Goal: Transaction & Acquisition: Purchase product/service

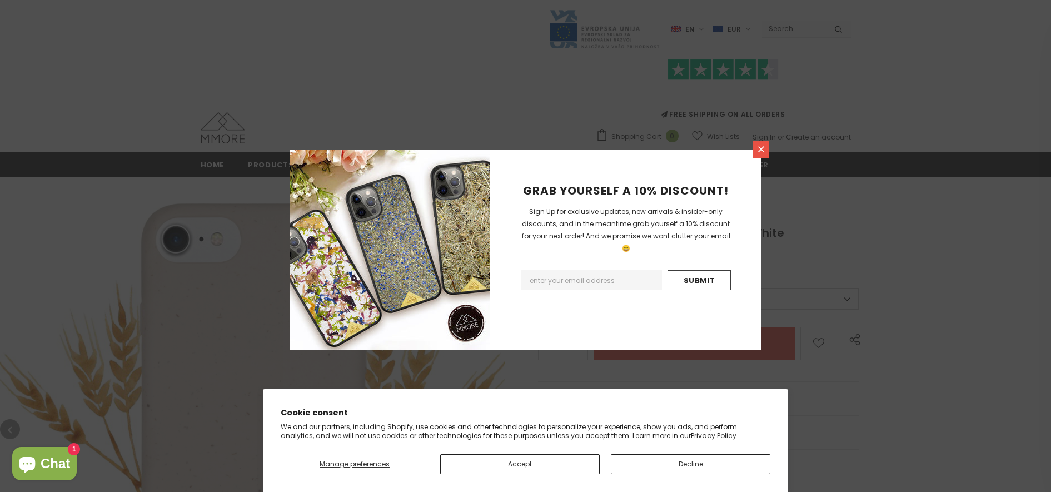
click at [759, 152] on icon at bounding box center [761, 149] width 6 height 6
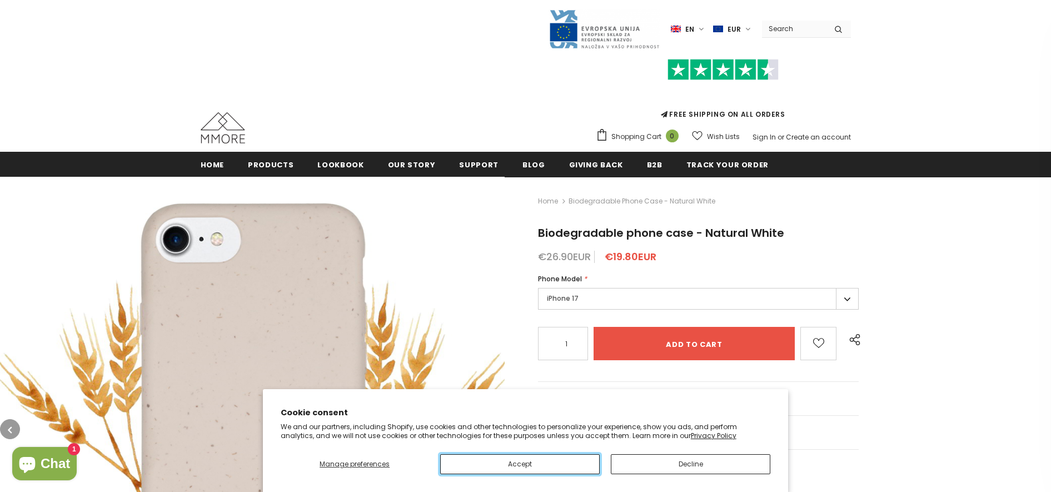
click at [515, 463] on button "Accept" at bounding box center [520, 464] width 160 height 20
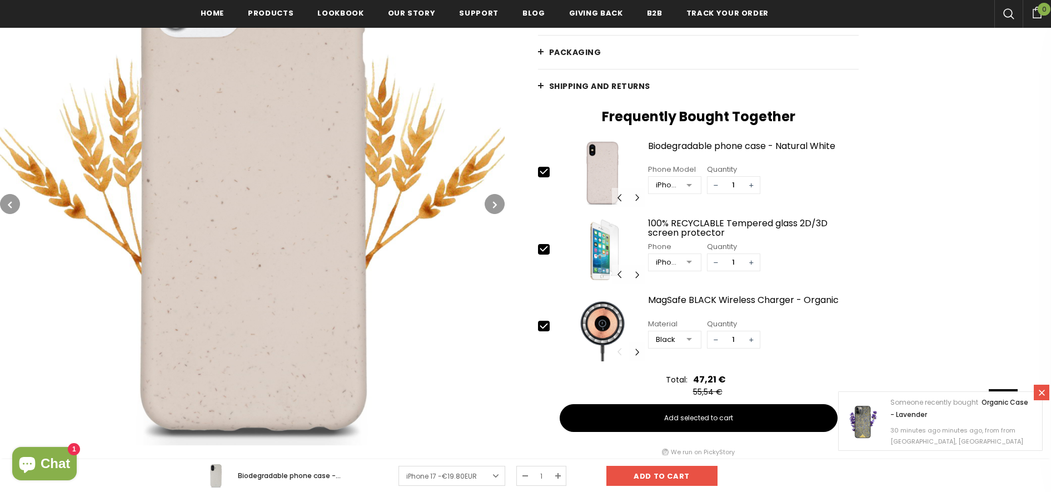
scroll to position [389, 0]
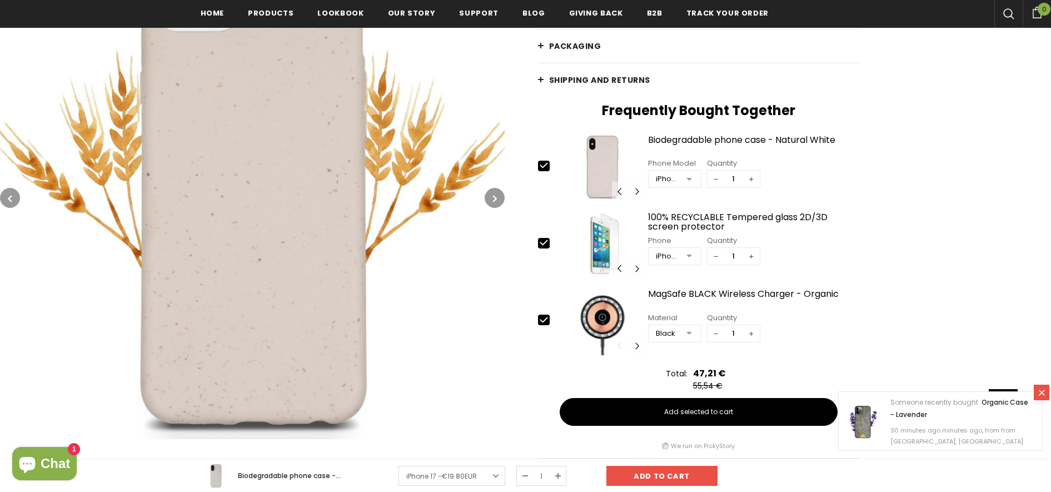
click at [497, 202] on icon "button" at bounding box center [495, 198] width 4 height 11
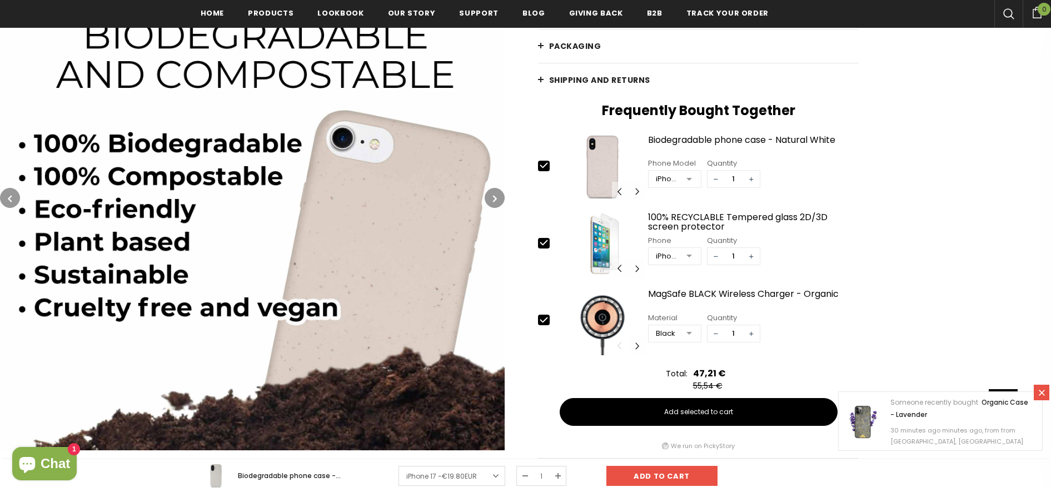
click at [497, 202] on icon "button" at bounding box center [495, 198] width 4 height 11
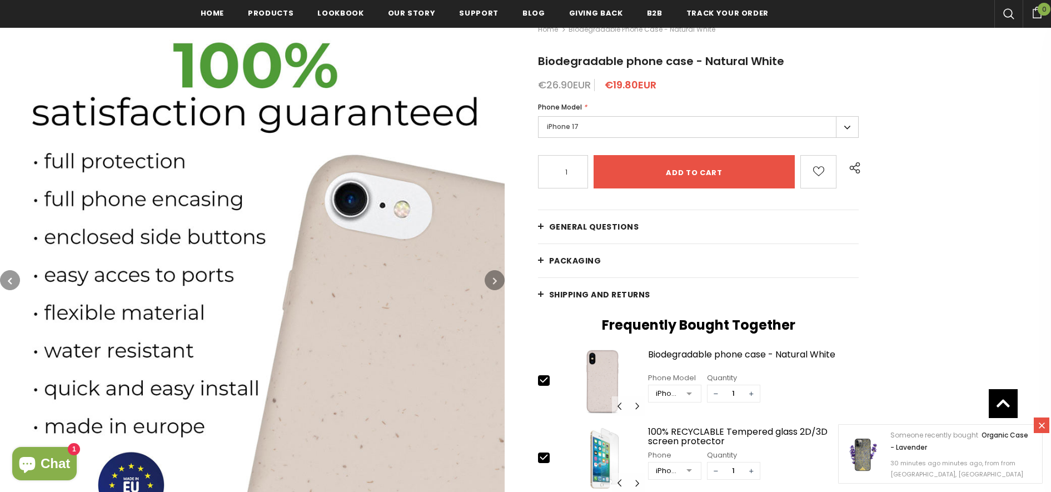
scroll to position [266, 0]
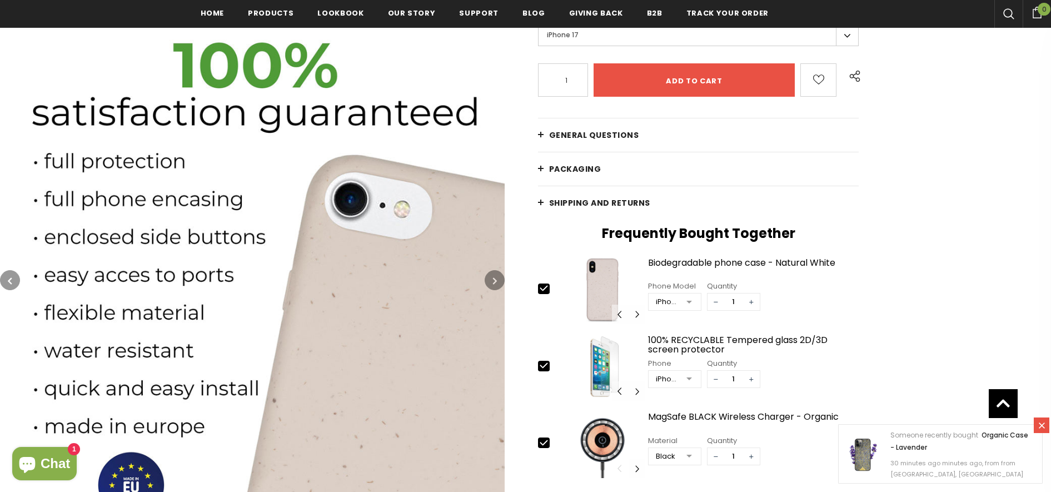
click at [490, 279] on button "button" at bounding box center [495, 280] width 20 height 20
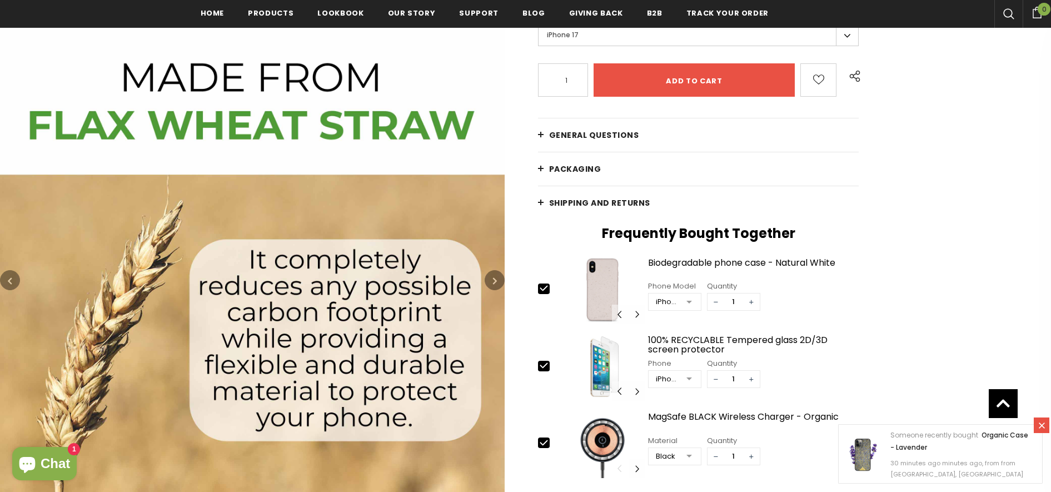
click at [490, 279] on button "button" at bounding box center [495, 280] width 20 height 20
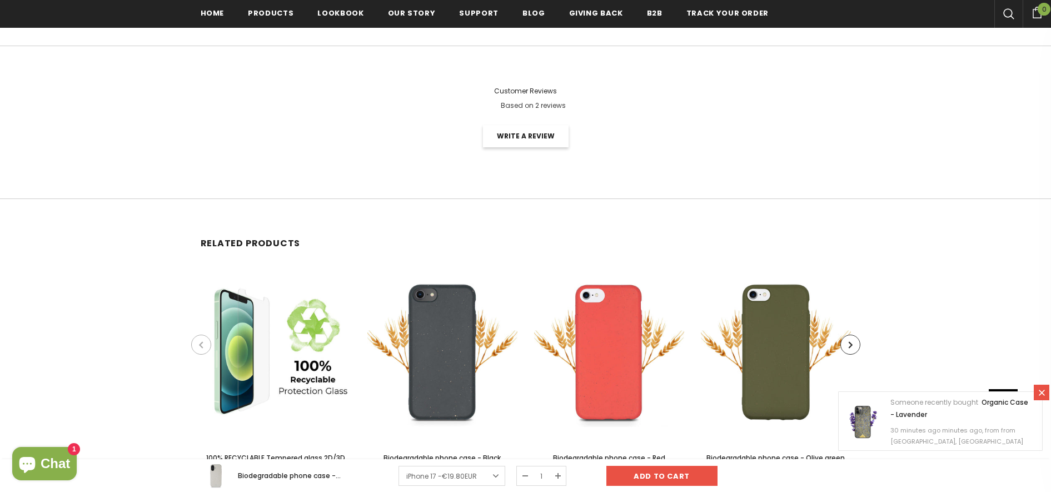
scroll to position [2118, 0]
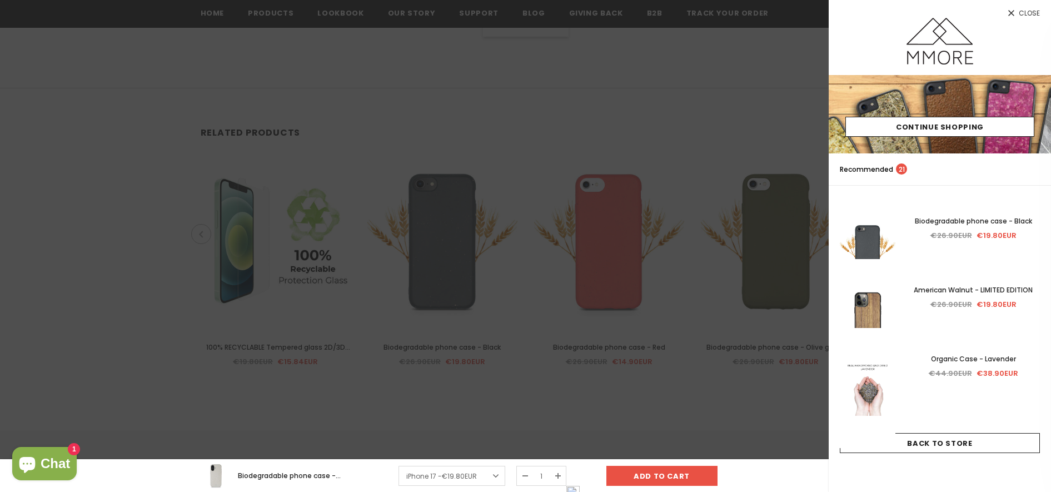
click at [867, 400] on img at bounding box center [868, 388] width 56 height 120
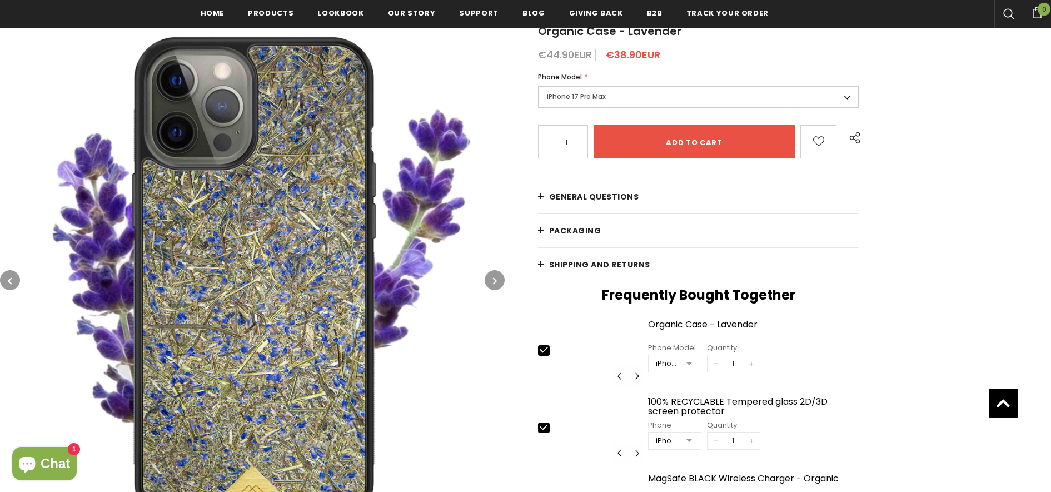
scroll to position [435, 0]
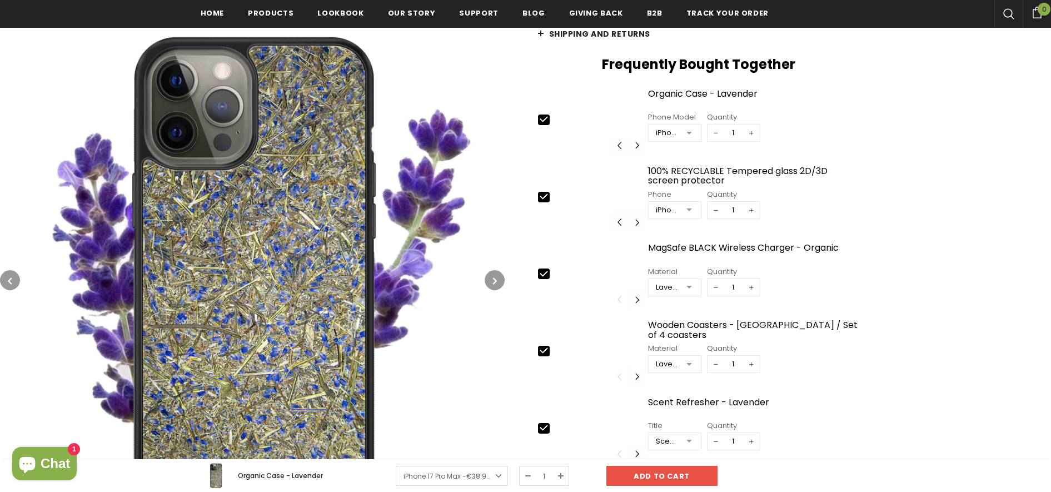
click at [493, 275] on icon "button" at bounding box center [495, 280] width 4 height 11
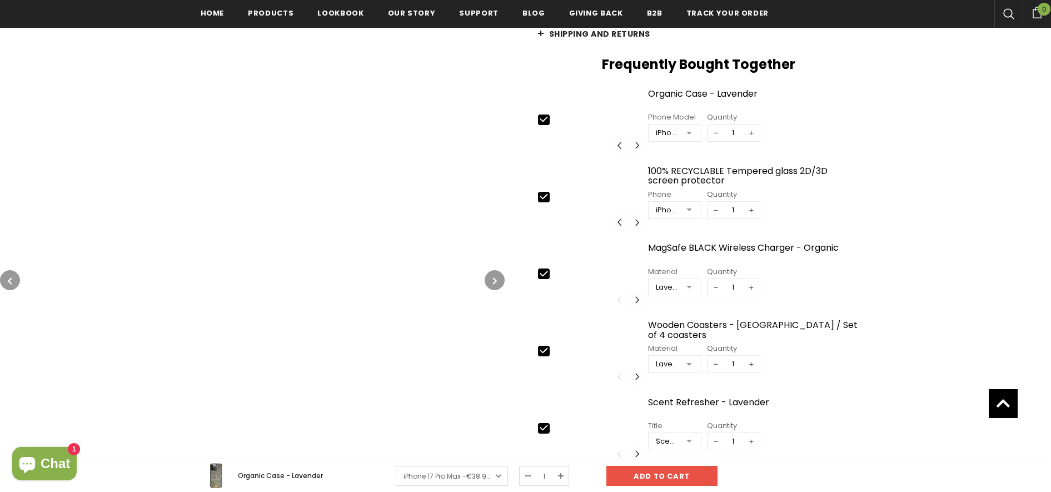
scroll to position [503, 0]
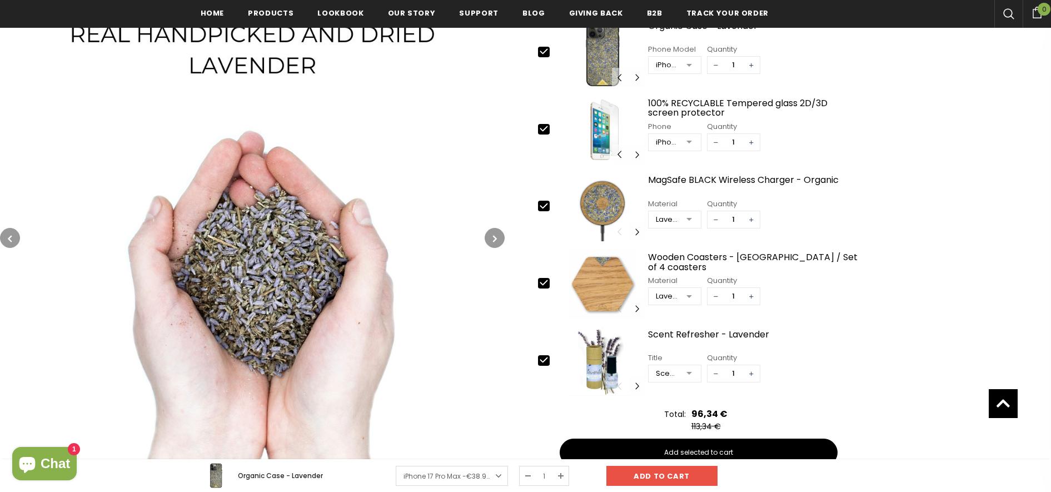
click at [493, 237] on icon "button" at bounding box center [495, 239] width 4 height 11
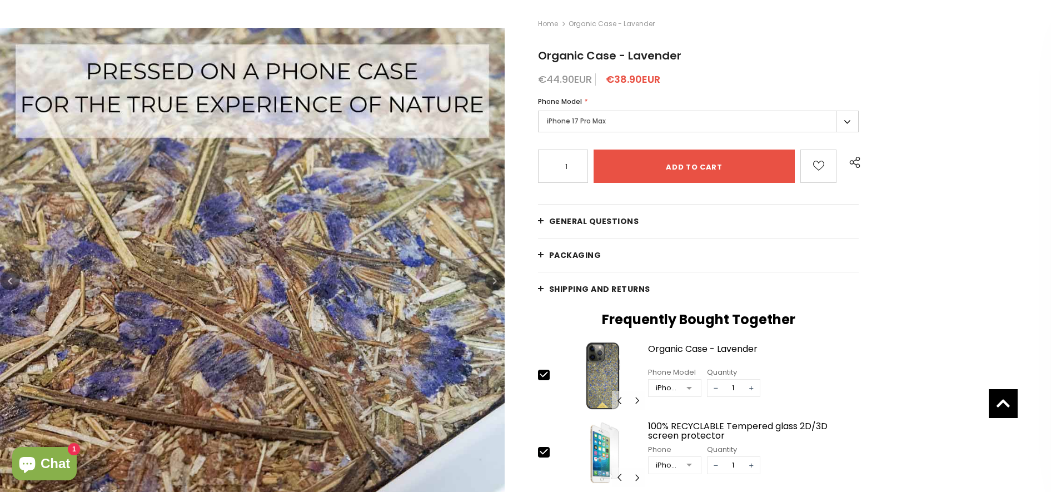
scroll to position [0, 0]
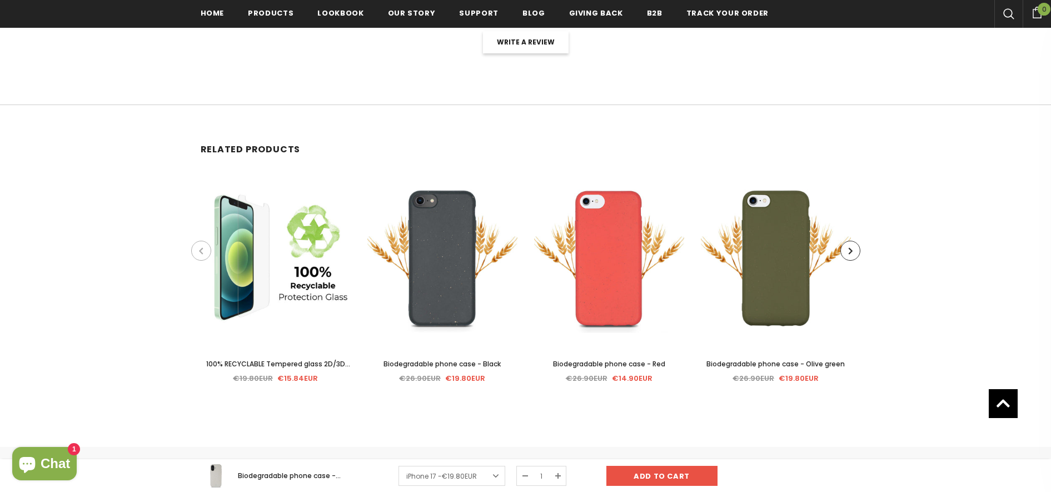
scroll to position [2101, 0]
